Goal: Task Accomplishment & Management: Use online tool/utility

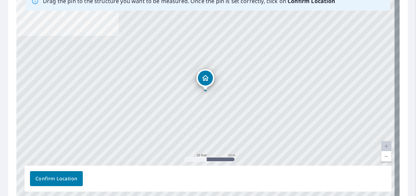
scroll to position [124, 0]
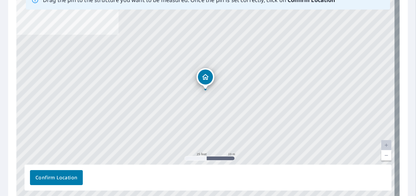
click at [382, 158] on link "Current Level 20, Zoom Out" at bounding box center [387, 155] width 10 height 10
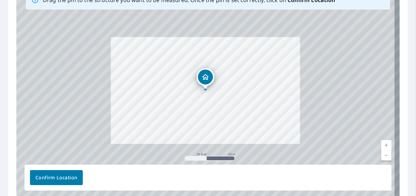
click at [382, 158] on link "Current Level 19, Zoom Out" at bounding box center [387, 155] width 10 height 10
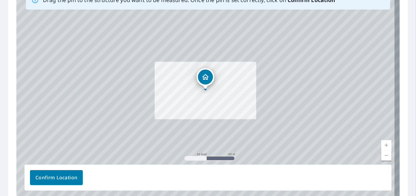
click at [382, 158] on link "Current Level 19, Zoom Out" at bounding box center [387, 155] width 10 height 10
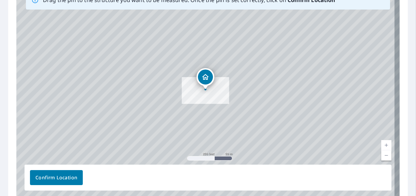
click at [382, 158] on link "Current Level 17, Zoom Out" at bounding box center [387, 155] width 10 height 10
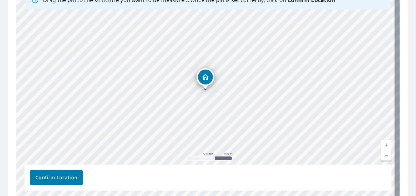
click at [382, 158] on link "Current Level 16, Zoom Out" at bounding box center [387, 155] width 10 height 10
click at [382, 158] on link "Current Level 15, Zoom Out" at bounding box center [387, 155] width 10 height 10
click at [382, 158] on link "Current Level 14, Zoom Out" at bounding box center [387, 155] width 10 height 10
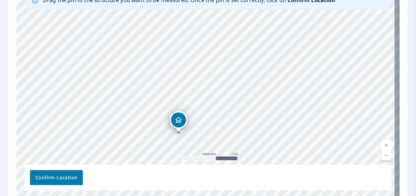
drag, startPoint x: 324, startPoint y: 90, endPoint x: 297, endPoint y: 132, distance: 50.0
click at [297, 132] on div "[STREET_ADDRESS]" at bounding box center [208, 91] width 384 height 214
drag, startPoint x: 340, startPoint y: 68, endPoint x: 241, endPoint y: 182, distance: 151.6
click at [241, 182] on div "Drag the pin to the structure you want to be measured. Once the pin is set corr…" at bounding box center [208, 91] width 384 height 214
drag, startPoint x: 259, startPoint y: 116, endPoint x: 248, endPoint y: 154, distance: 40.6
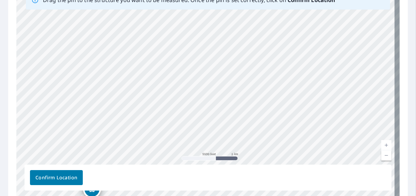
click at [248, 154] on div "[STREET_ADDRESS]" at bounding box center [208, 91] width 384 height 214
click at [382, 146] on link "Current Level 13, Zoom In" at bounding box center [387, 145] width 10 height 10
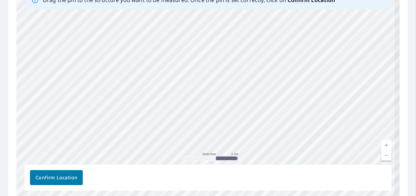
click at [382, 146] on link "Current Level 13, Zoom In" at bounding box center [387, 145] width 10 height 10
click at [382, 146] on link "Current Level 13.71574910825651, Zoom In" at bounding box center [387, 145] width 10 height 10
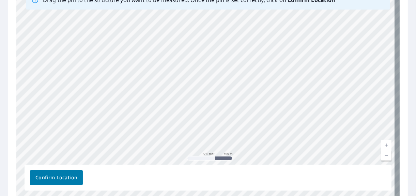
drag, startPoint x: 298, startPoint y: 84, endPoint x: 282, endPoint y: 142, distance: 60.3
click at [282, 142] on div "[STREET_ADDRESS]" at bounding box center [208, 91] width 384 height 214
click at [383, 144] on link "Current Level 16, Zoom In" at bounding box center [387, 145] width 10 height 10
drag, startPoint x: 319, startPoint y: 135, endPoint x: 325, endPoint y: 73, distance: 61.6
click at [325, 73] on div "[STREET_ADDRESS]" at bounding box center [208, 91] width 384 height 214
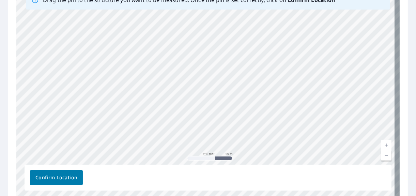
click at [382, 145] on link "Current Level 17, Zoom In" at bounding box center [387, 145] width 10 height 10
drag, startPoint x: 298, startPoint y: 79, endPoint x: 295, endPoint y: 100, distance: 21.7
click at [295, 100] on div "[STREET_ADDRESS]" at bounding box center [208, 91] width 384 height 214
click at [201, 58] on div "[STREET_ADDRESS]" at bounding box center [208, 91] width 384 height 214
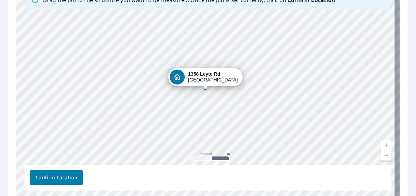
click at [383, 155] on link "Current Level 18, Zoom Out" at bounding box center [387, 155] width 10 height 10
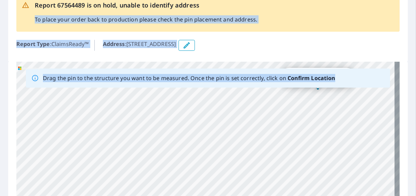
scroll to position [0, 0]
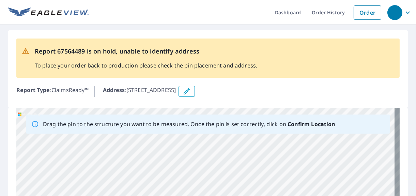
drag, startPoint x: 205, startPoint y: 89, endPoint x: 290, endPoint y: 161, distance: 111.6
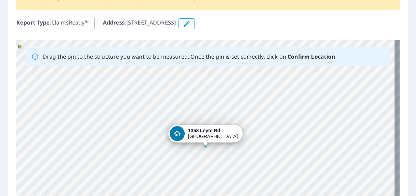
scroll to position [68, 0]
click at [380, 155] on div "[STREET_ADDRESS]" at bounding box center [208, 147] width 384 height 214
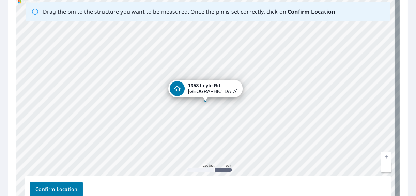
scroll to position [120, 0]
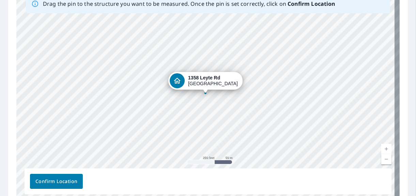
click at [382, 156] on link "Current Level 17, Zoom Out" at bounding box center [387, 159] width 10 height 10
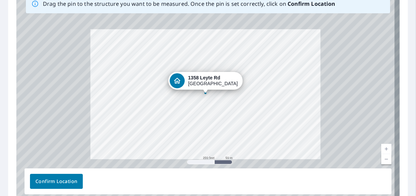
click at [382, 156] on link "Current Level 17, Zoom Out" at bounding box center [387, 159] width 10 height 10
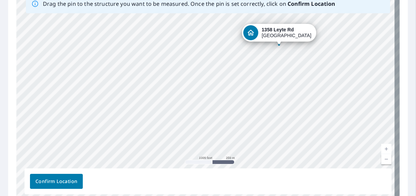
drag, startPoint x: 205, startPoint y: 92, endPoint x: 283, endPoint y: 43, distance: 91.9
click at [283, 43] on div "[STREET_ADDRESS]" at bounding box center [208, 94] width 384 height 214
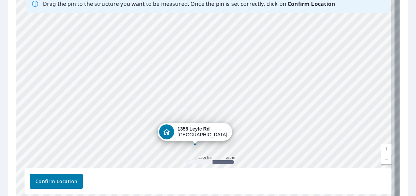
drag, startPoint x: 304, startPoint y: 100, endPoint x: 293, endPoint y: 152, distance: 53.6
click at [293, 152] on div "[STREET_ADDRESS]" at bounding box center [208, 94] width 384 height 214
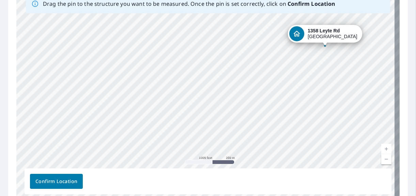
drag, startPoint x: 195, startPoint y: 145, endPoint x: 326, endPoint y: 45, distance: 164.7
click at [326, 45] on div "[STREET_ADDRESS]" at bounding box center [208, 94] width 384 height 214
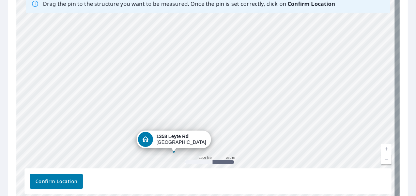
drag, startPoint x: 343, startPoint y: 33, endPoint x: 321, endPoint y: 81, distance: 52.9
click at [321, 81] on div "[STREET_ADDRESS]" at bounding box center [208, 94] width 384 height 214
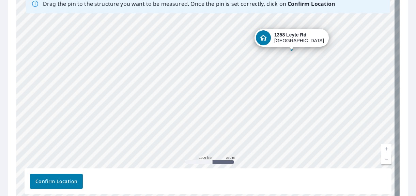
drag, startPoint x: 183, startPoint y: 141, endPoint x: 291, endPoint y: 46, distance: 144.0
click at [291, 46] on div "[STREET_ADDRESS]" at bounding box center [208, 94] width 384 height 214
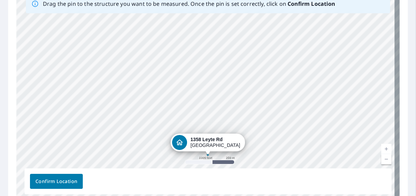
drag, startPoint x: 319, startPoint y: 58, endPoint x: 329, endPoint y: 112, distance: 54.8
click at [329, 112] on div "[STREET_ADDRESS]" at bounding box center [208, 94] width 384 height 214
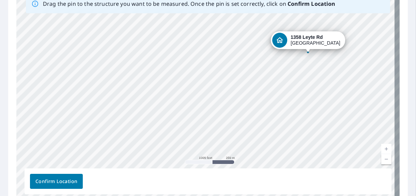
drag, startPoint x: 215, startPoint y: 147, endPoint x: 308, endPoint y: 51, distance: 132.9
click at [308, 51] on div "[STREET_ADDRESS]" at bounding box center [208, 94] width 384 height 214
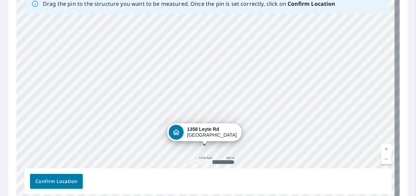
drag, startPoint x: 273, startPoint y: 73, endPoint x: 272, endPoint y: 124, distance: 51.5
click at [272, 124] on div "[STREET_ADDRESS]" at bounding box center [208, 94] width 384 height 214
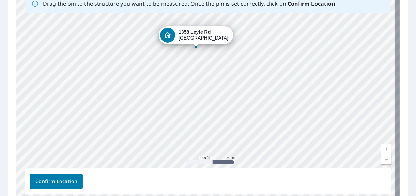
drag, startPoint x: 204, startPoint y: 143, endPoint x: 195, endPoint y: 44, distance: 99.2
click at [195, 44] on div "[STREET_ADDRESS]" at bounding box center [208, 94] width 384 height 214
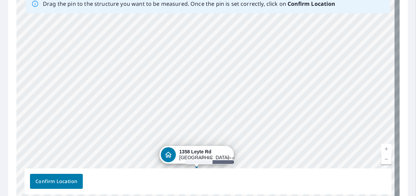
drag, startPoint x: 253, startPoint y: 57, endPoint x: 246, endPoint y: 128, distance: 71.3
click at [245, 130] on div "[STREET_ADDRESS]" at bounding box center [208, 94] width 384 height 214
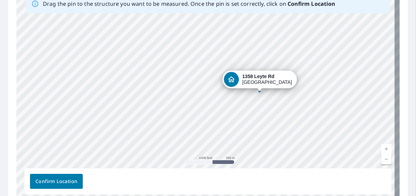
drag, startPoint x: 198, startPoint y: 166, endPoint x: 255, endPoint y: 90, distance: 95.1
click at [255, 90] on div "[STREET_ADDRESS]" at bounding box center [208, 94] width 384 height 214
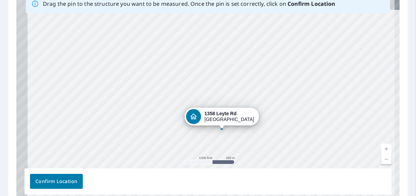
drag, startPoint x: 288, startPoint y: 82, endPoint x: 307, endPoint y: 127, distance: 48.8
click at [307, 127] on div "[STREET_ADDRESS]" at bounding box center [208, 94] width 384 height 214
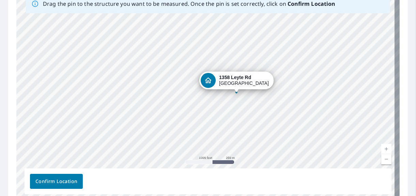
drag, startPoint x: 224, startPoint y: 137, endPoint x: 236, endPoint y: 90, distance: 49.0
click at [236, 90] on div "[STREET_ADDRESS]" at bounding box center [208, 94] width 384 height 214
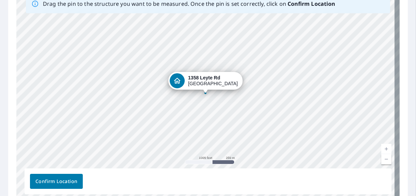
click at [382, 147] on link "Current Level 15, Zoom In" at bounding box center [387, 149] width 10 height 10
click at [382, 147] on link "Current Level 16, Zoom In" at bounding box center [387, 149] width 10 height 10
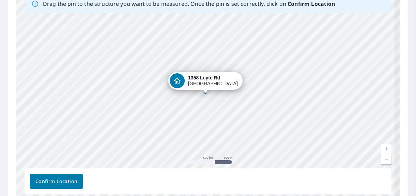
click at [382, 147] on link "Current Level 16, Zoom In" at bounding box center [387, 149] width 10 height 10
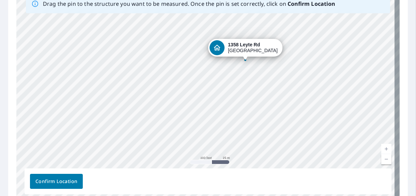
drag, startPoint x: 283, startPoint y: 126, endPoint x: 323, endPoint y: 93, distance: 51.8
click at [323, 93] on div "[STREET_ADDRESS]" at bounding box center [208, 94] width 384 height 214
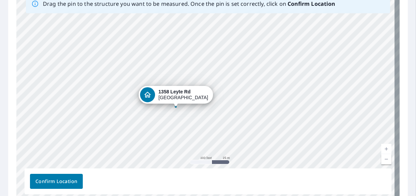
drag, startPoint x: 245, startPoint y: 58, endPoint x: 176, endPoint y: 105, distance: 83.8
click at [176, 105] on div "[STREET_ADDRESS]" at bounding box center [208, 94] width 384 height 214
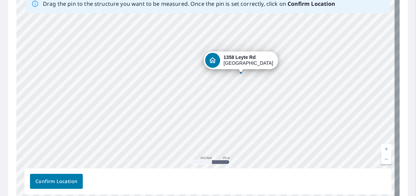
drag, startPoint x: 249, startPoint y: 99, endPoint x: 284, endPoint y: 78, distance: 40.9
click at [284, 78] on div "[STREET_ADDRESS]" at bounding box center [208, 94] width 384 height 214
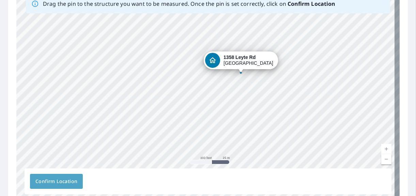
click at [77, 180] on span "Confirm Location" at bounding box center [56, 181] width 42 height 9
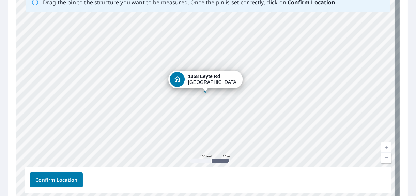
scroll to position [182, 0]
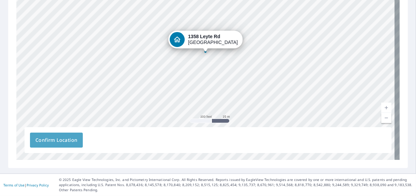
click at [77, 142] on span "Confirm Location" at bounding box center [56, 140] width 42 height 9
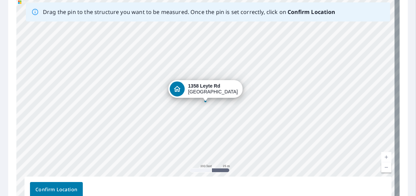
scroll to position [134, 0]
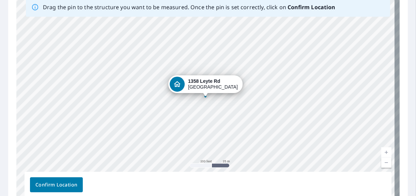
click at [382, 161] on link "Current Level 18, Zoom Out" at bounding box center [387, 163] width 10 height 10
click at [382, 151] on link "Current Level 17, Zoom In" at bounding box center [387, 152] width 10 height 10
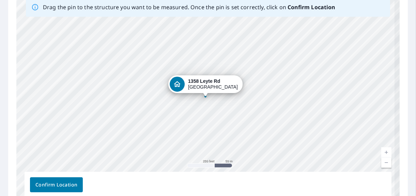
click at [382, 151] on link "Current Level 17, Zoom In" at bounding box center [387, 152] width 10 height 10
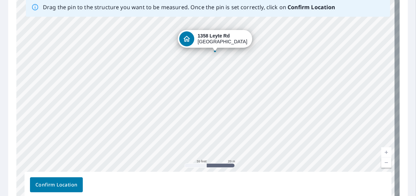
drag, startPoint x: 288, startPoint y: 129, endPoint x: 297, endPoint y: 84, distance: 45.7
click at [297, 84] on div "[STREET_ADDRESS]" at bounding box center [208, 98] width 384 height 214
drag, startPoint x: 214, startPoint y: 50, endPoint x: 218, endPoint y: 50, distance: 3.8
click at [218, 50] on div "[STREET_ADDRESS]" at bounding box center [208, 98] width 384 height 214
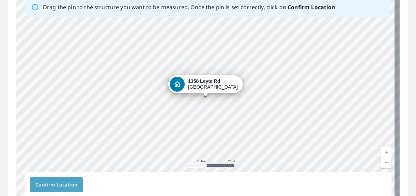
click at [57, 186] on span "Confirm Location" at bounding box center [56, 185] width 42 height 9
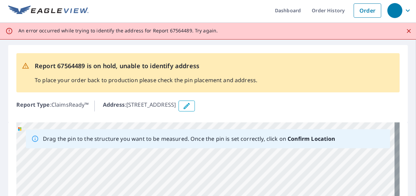
scroll to position [0, 0]
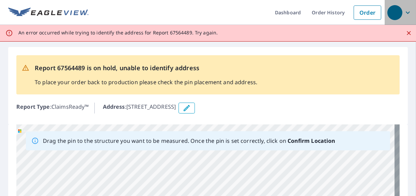
click at [404, 15] on icon "button" at bounding box center [408, 13] width 8 height 8
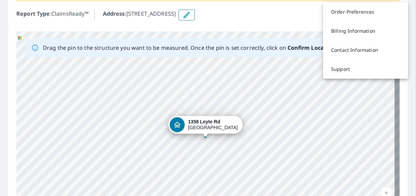
scroll to position [125, 0]
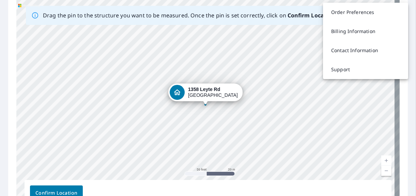
click at [382, 172] on link "Current Level 19, Zoom Out" at bounding box center [387, 171] width 10 height 10
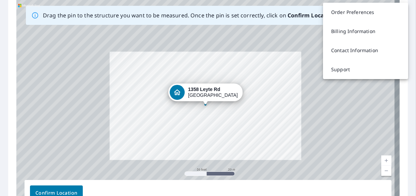
click at [382, 172] on link "Current Level 19, Zoom Out" at bounding box center [387, 171] width 10 height 10
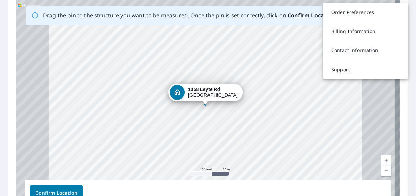
click at [382, 172] on link "Current Level 18, Zoom Out" at bounding box center [387, 171] width 10 height 10
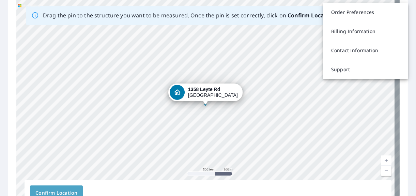
click at [77, 191] on span "Confirm Location" at bounding box center [56, 193] width 42 height 9
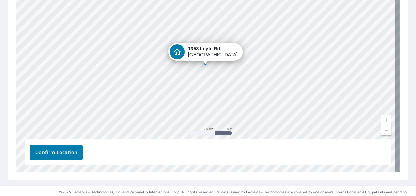
scroll to position [167, 0]
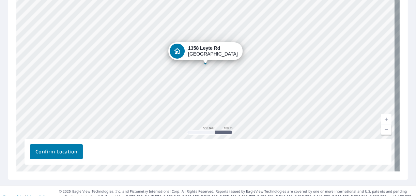
click at [77, 151] on span "Confirm Location" at bounding box center [56, 152] width 42 height 9
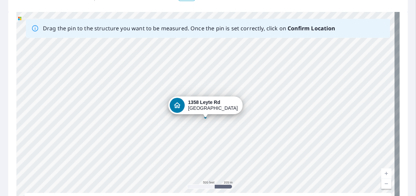
scroll to position [111, 0]
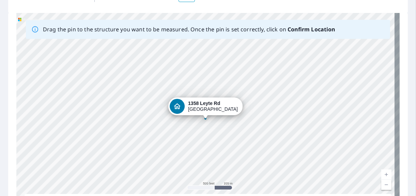
click at [382, 172] on link "Current Level 16, Zoom In" at bounding box center [387, 174] width 10 height 10
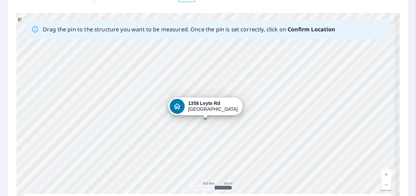
click at [382, 172] on link "Current Level 16, Zoom In" at bounding box center [387, 174] width 10 height 10
click at [382, 172] on link "Current Level 16.80255393579378, Zoom In" at bounding box center [387, 174] width 10 height 10
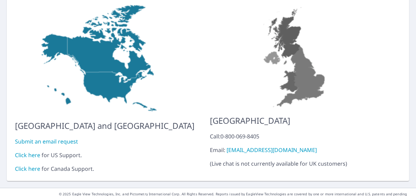
scroll to position [80, 0]
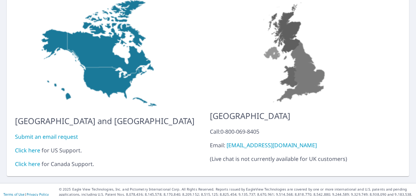
click at [33, 147] on link "Click here" at bounding box center [27, 151] width 25 height 8
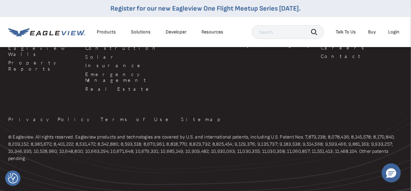
scroll to position [742, 0]
